Goal: Use online tool/utility: Utilize a website feature to perform a specific function

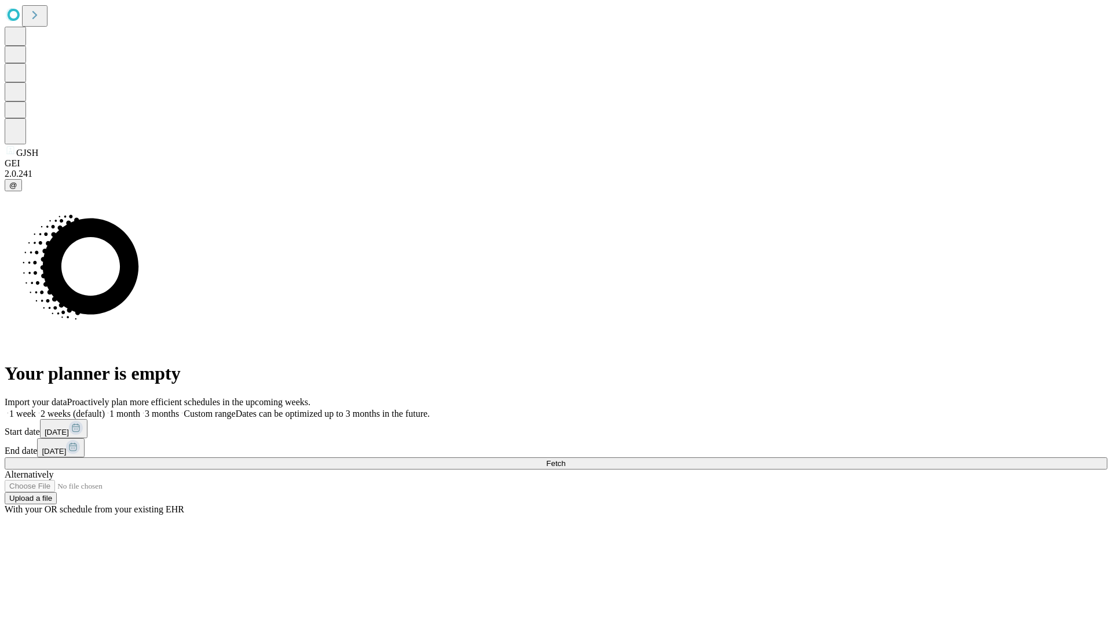
click at [565, 459] on span "Fetch" at bounding box center [555, 463] width 19 height 9
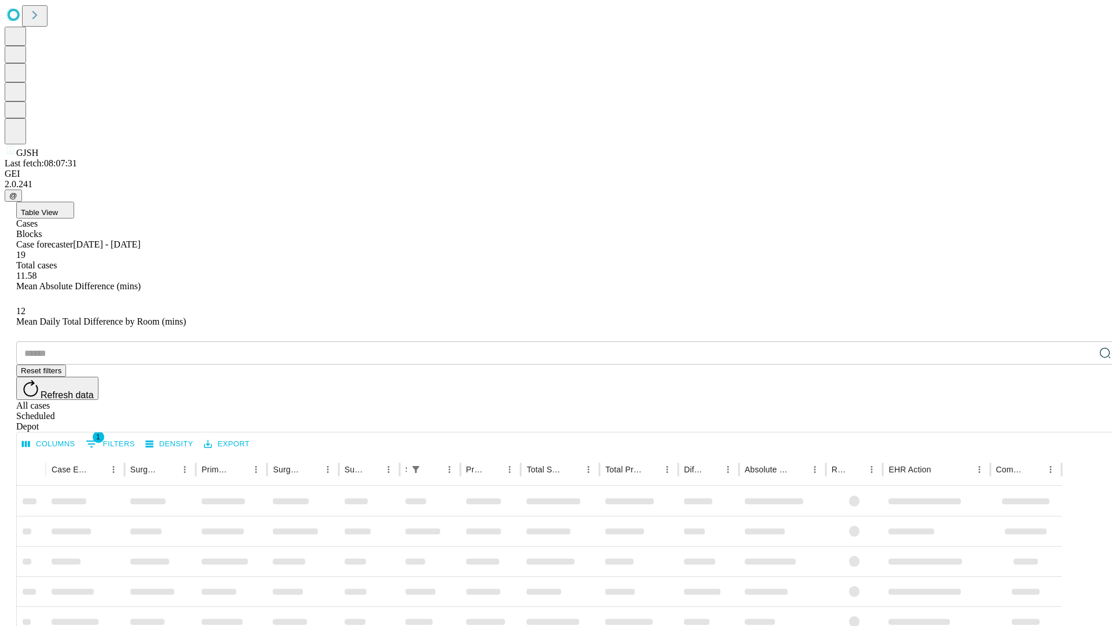
click at [58, 208] on span "Table View" at bounding box center [39, 212] width 37 height 9
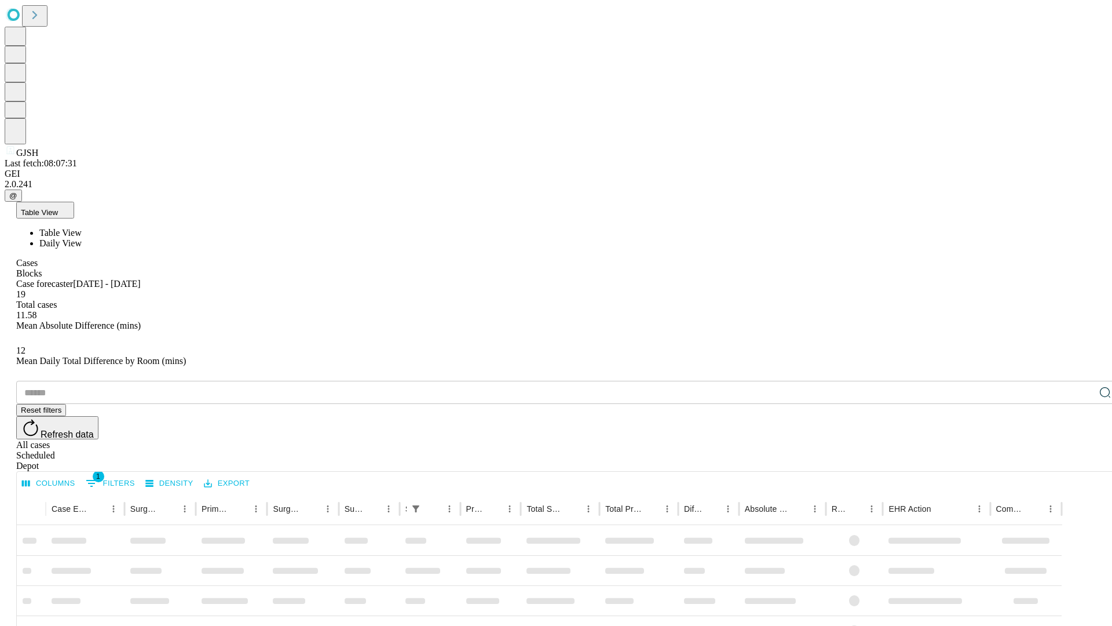
click at [82, 238] on span "Daily View" at bounding box center [60, 243] width 42 height 10
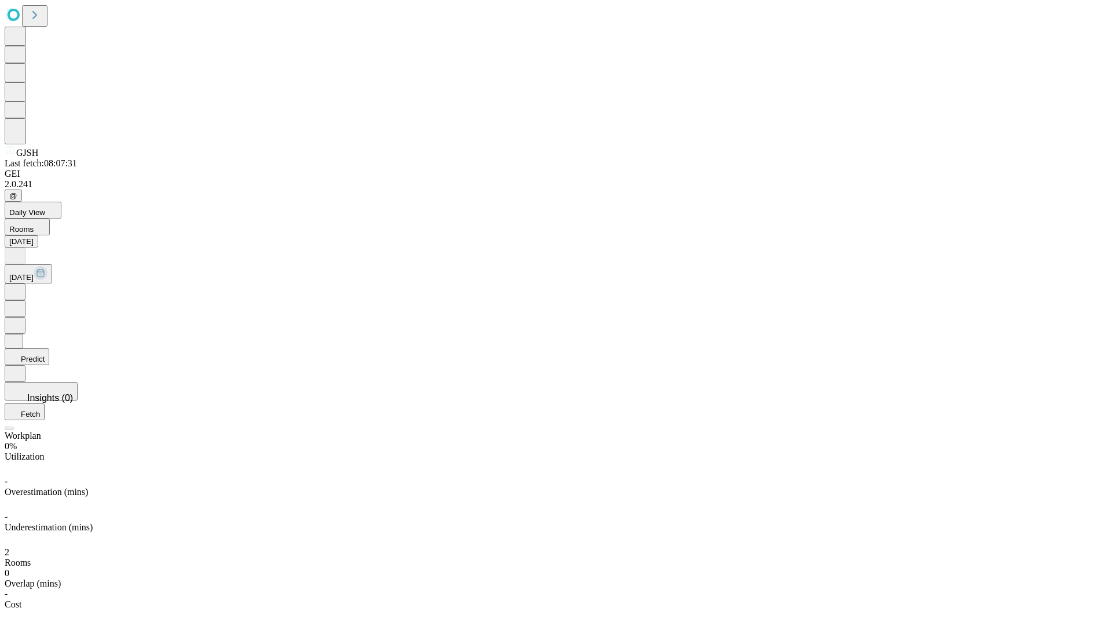
click at [49, 348] on button "Predict" at bounding box center [27, 356] width 45 height 17
